Goal: Task Accomplishment & Management: Manage account settings

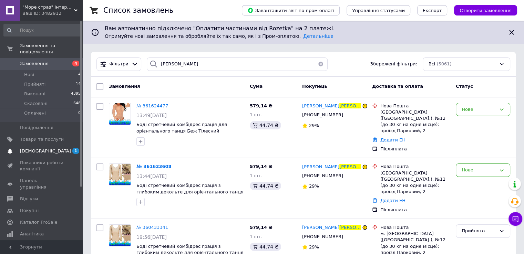
click at [41, 148] on span "[DEMOGRAPHIC_DATA]" at bounding box center [45, 151] width 51 height 6
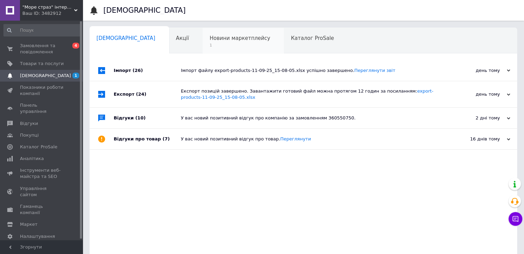
click at [210, 37] on span "Новини маркетплейсу" at bounding box center [240, 38] width 61 height 6
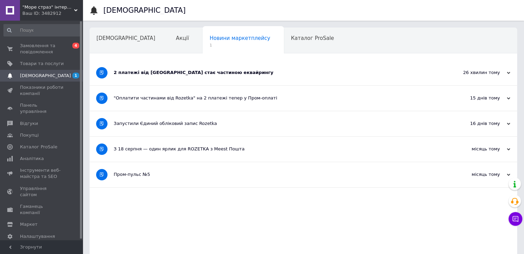
click at [194, 73] on div "2 платежі від [GEOGRAPHIC_DATA] стає частиною еквайрингу" at bounding box center [278, 73] width 328 height 6
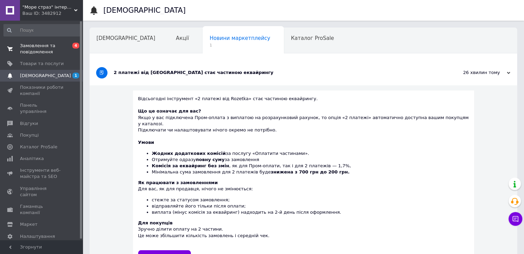
click at [39, 48] on span "Замовлення та повідомлення" at bounding box center [42, 49] width 44 height 12
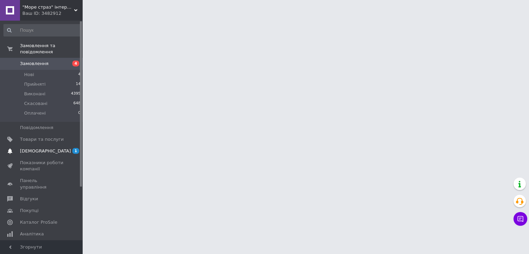
click at [41, 148] on span "[DEMOGRAPHIC_DATA]" at bounding box center [45, 151] width 51 height 6
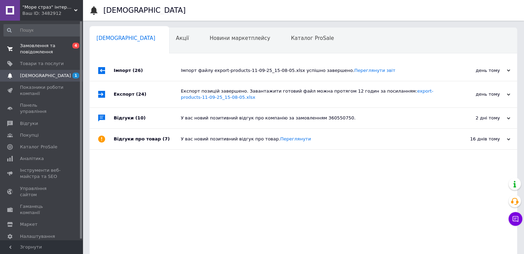
click at [22, 48] on span "Замовлення та повідомлення" at bounding box center [42, 49] width 44 height 12
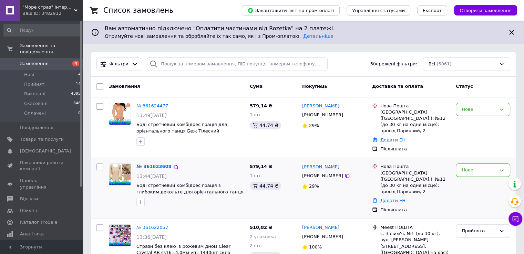
click at [319, 164] on link "[PERSON_NAME]" at bounding box center [320, 167] width 37 height 7
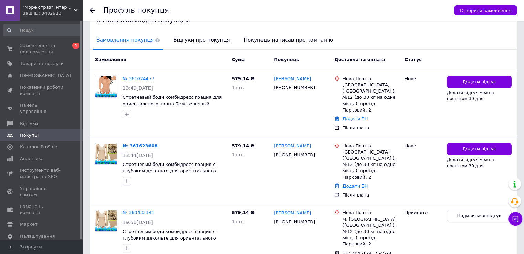
scroll to position [186, 0]
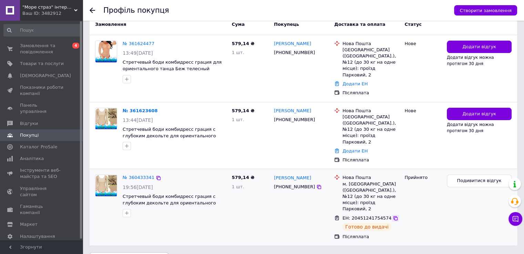
click at [394, 216] on icon at bounding box center [396, 218] width 4 height 4
